Goal: Register for event/course: Sign up to attend an event or enroll in a course

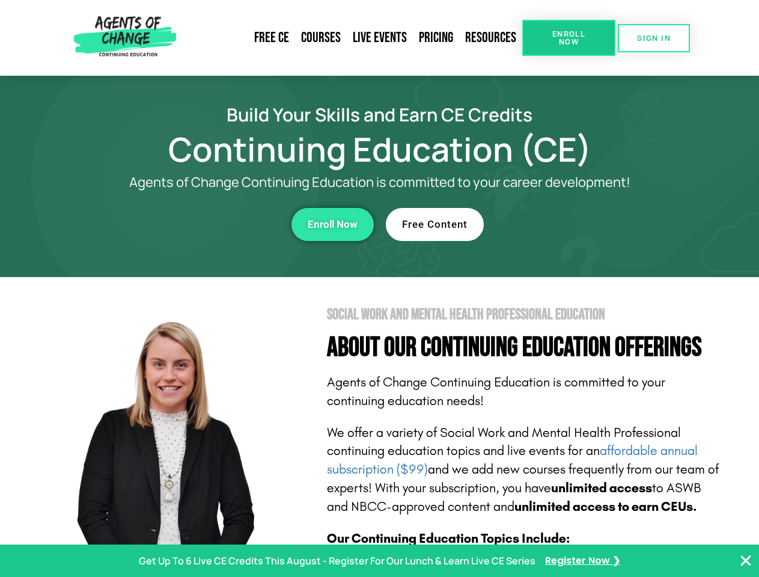
click at [379, 288] on section "Social Work and Mental Health Professional Education About Our Continuing Educa…" at bounding box center [379, 529] width 759 height 505
click at [568, 38] on span "Enroll Now" at bounding box center [568, 38] width 55 height 16
click at [653, 38] on span "SIGN IN" at bounding box center [654, 38] width 34 height 8
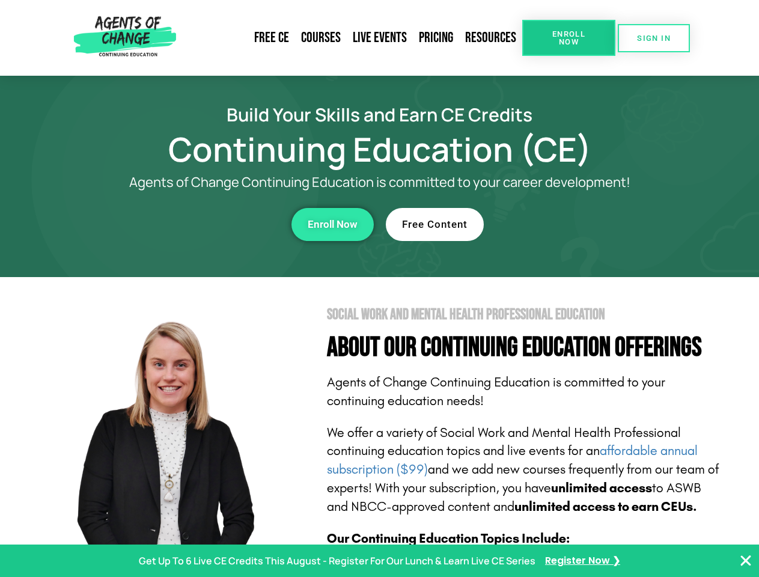
click at [208, 224] on div "Enroll Now" at bounding box center [208, 224] width 330 height 33
click at [332, 224] on span "Enroll Now" at bounding box center [333, 224] width 50 height 10
click at [551, 224] on div "Free Content" at bounding box center [551, 224] width 330 height 33
